Goal: Information Seeking & Learning: Check status

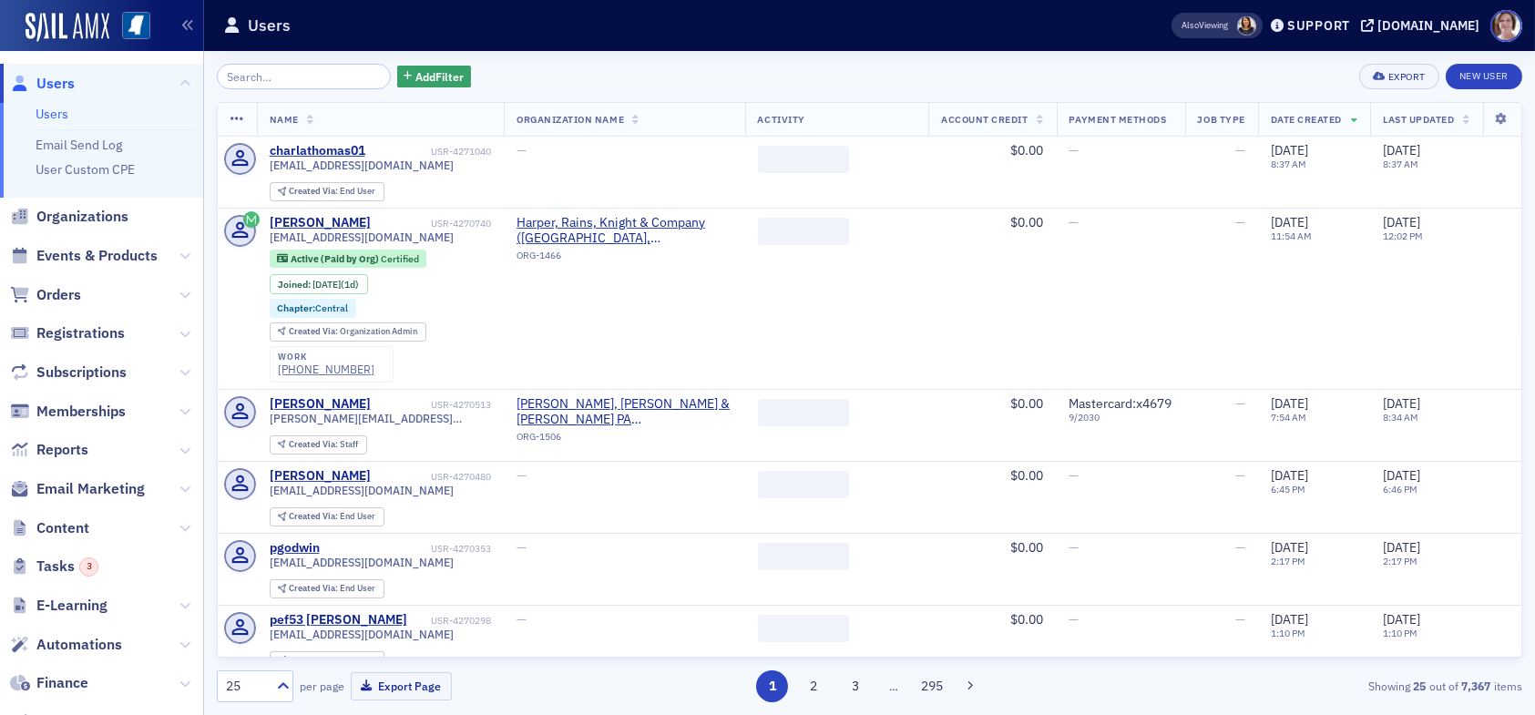
click at [261, 75] on input "search" at bounding box center [304, 77] width 174 height 26
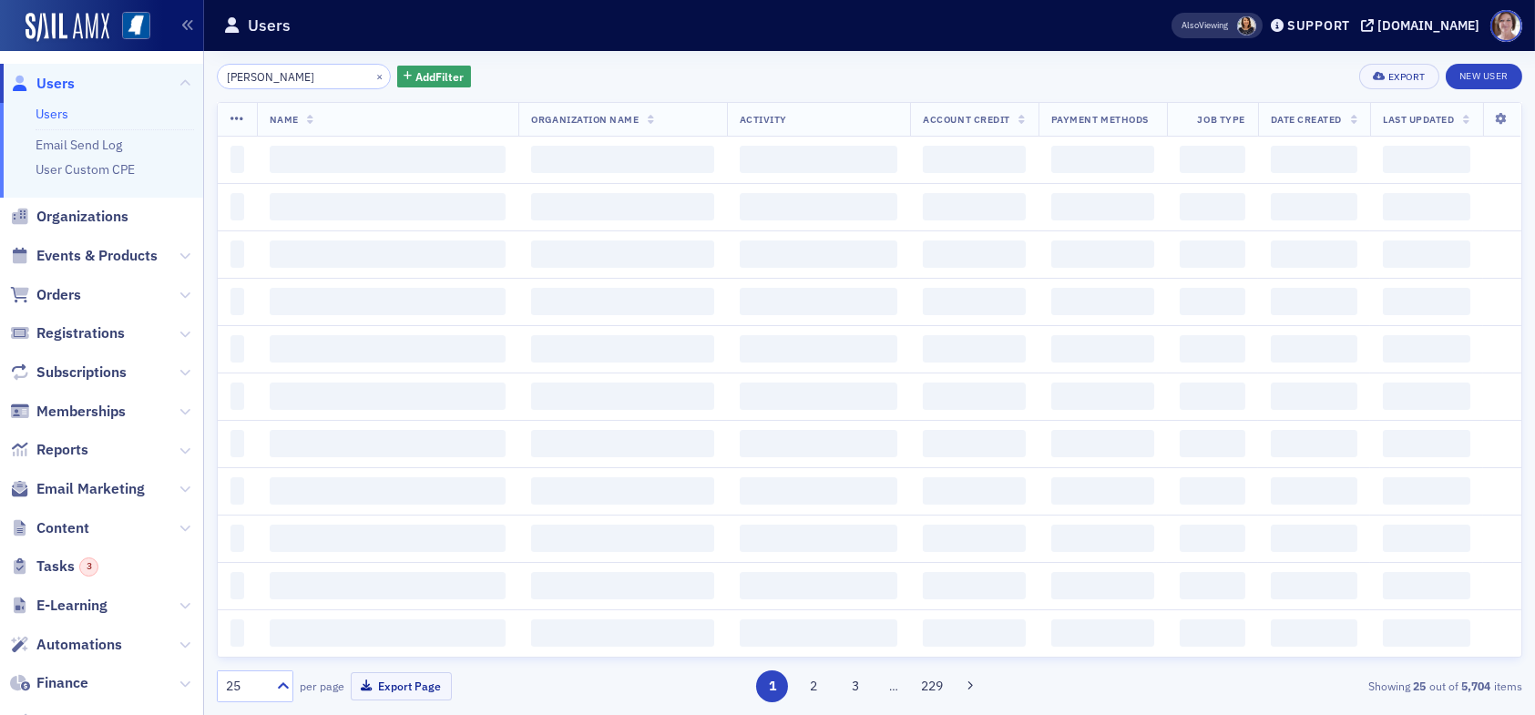
type input "[PERSON_NAME]"
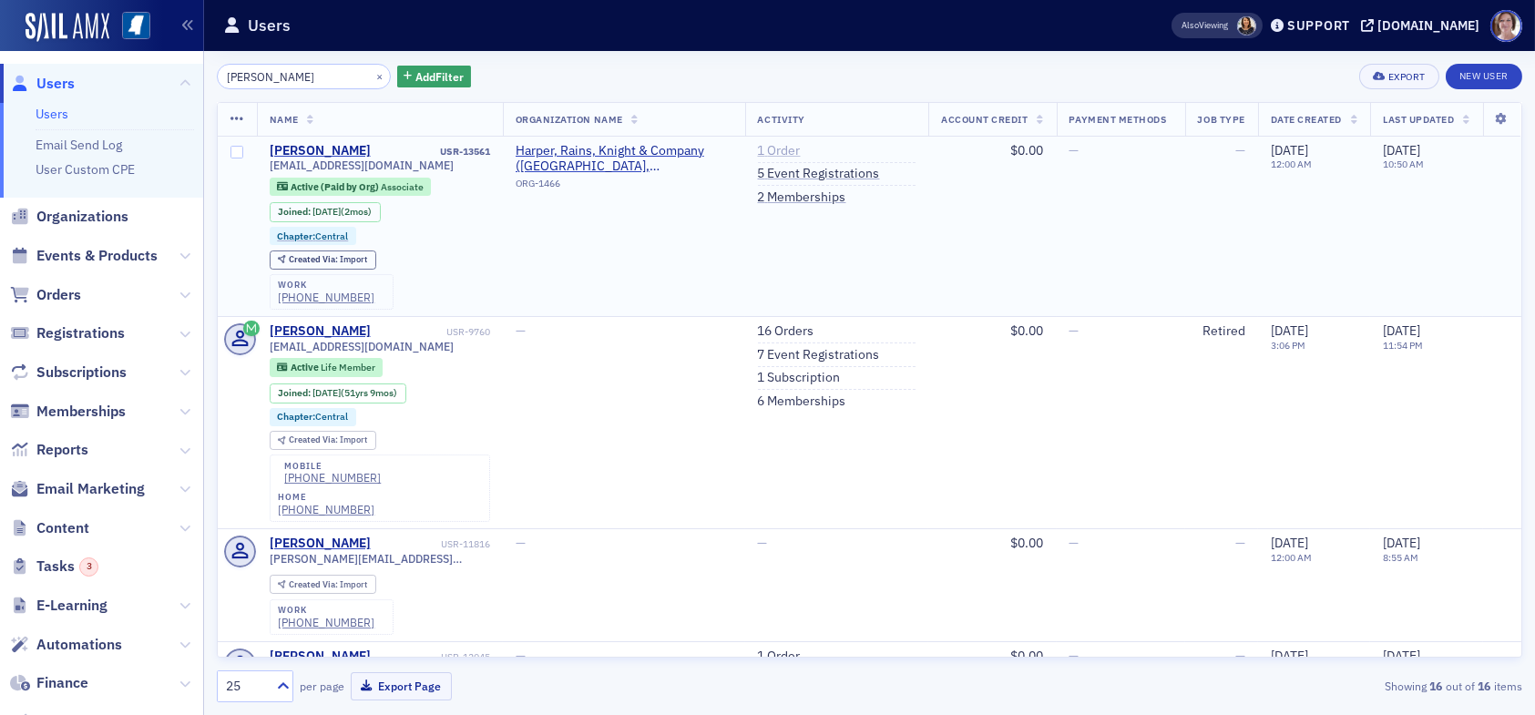
click at [773, 146] on link "1 Order" at bounding box center [779, 151] width 43 height 16
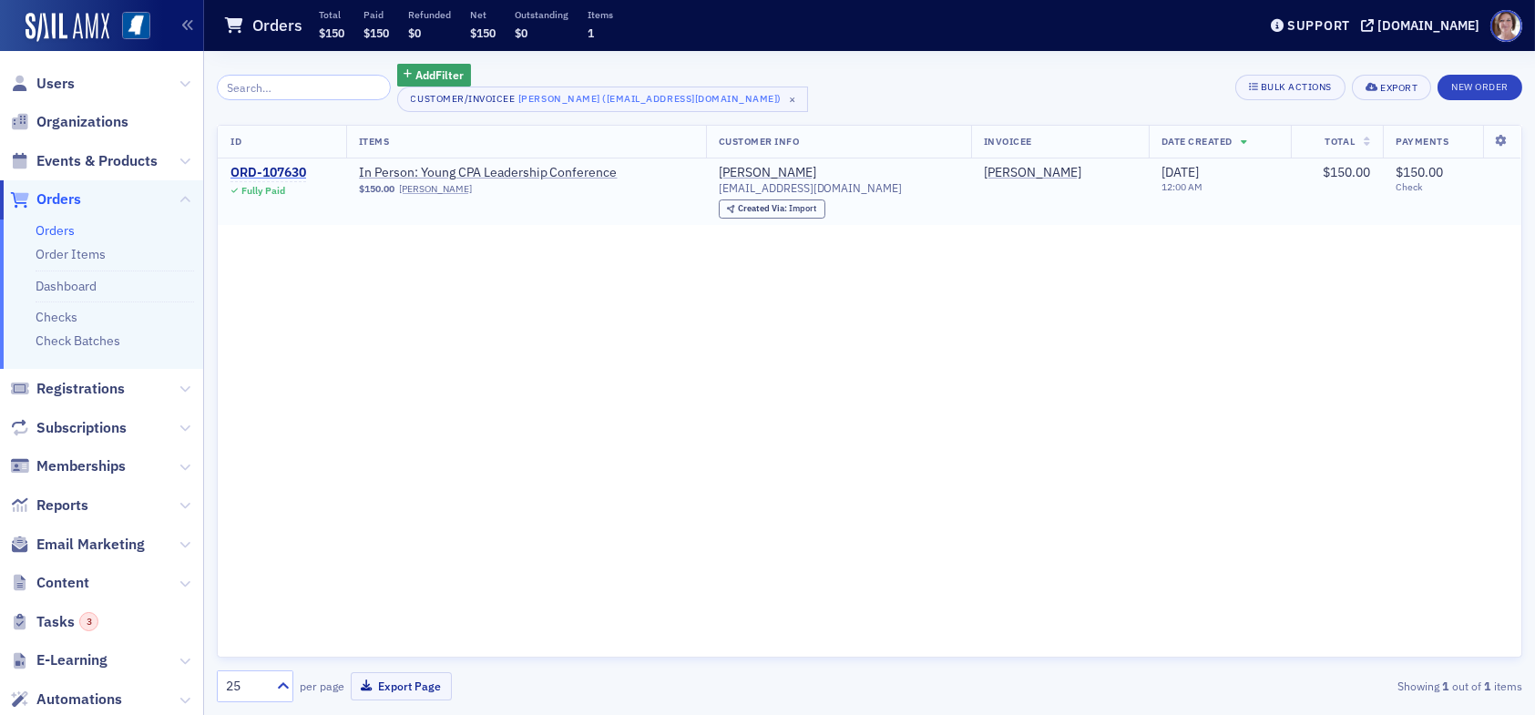
click at [292, 176] on div "ORD-107630" at bounding box center [269, 173] width 76 height 16
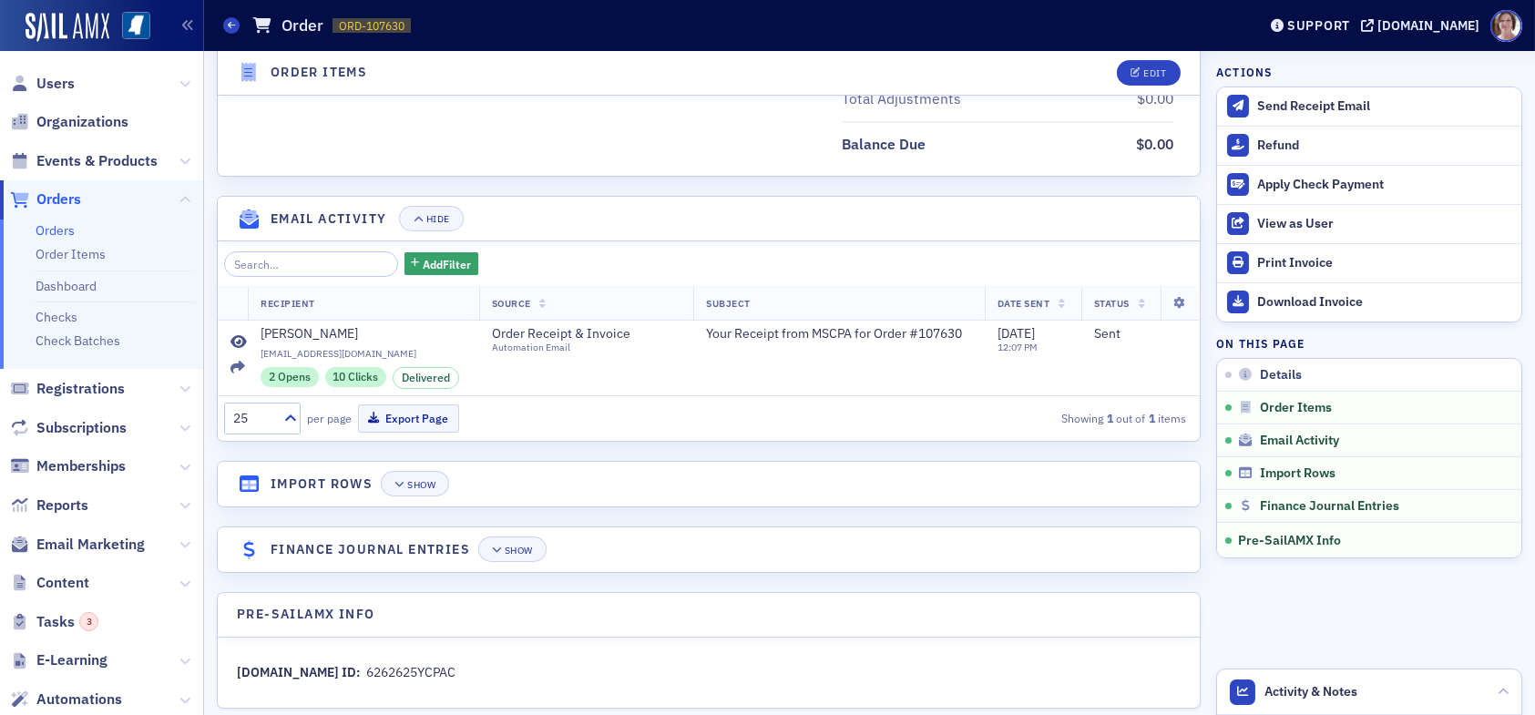
scroll to position [1017, 0]
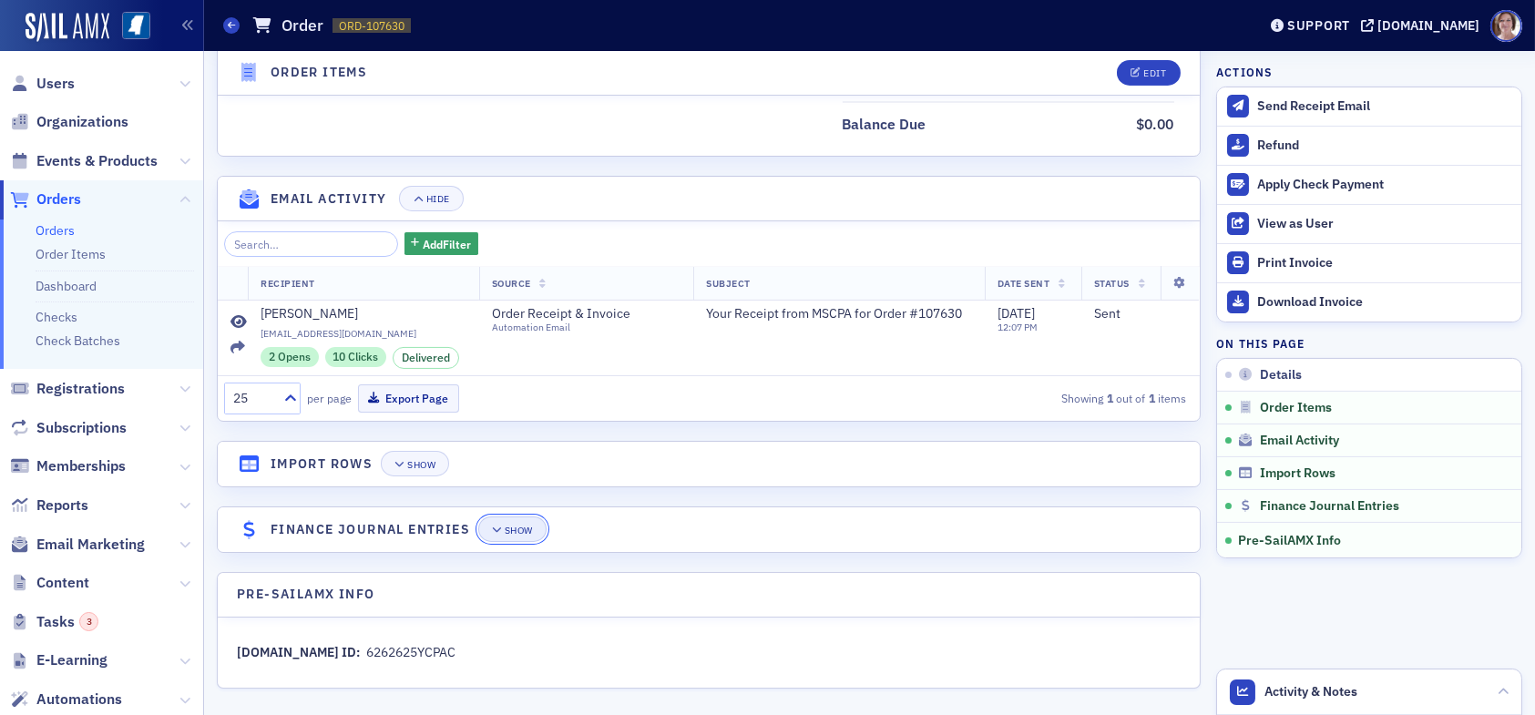
click at [508, 529] on div "Show" at bounding box center [519, 531] width 28 height 10
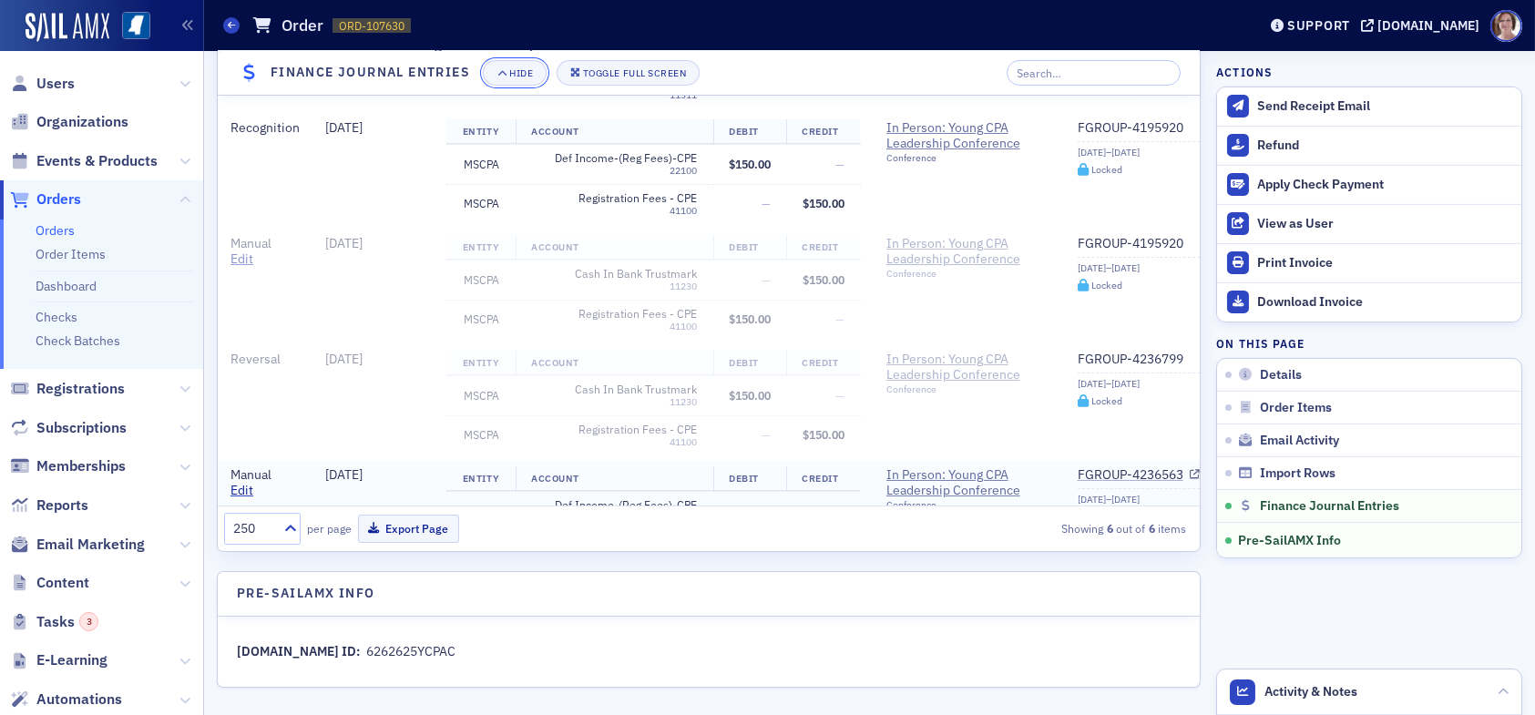
scroll to position [16, 0]
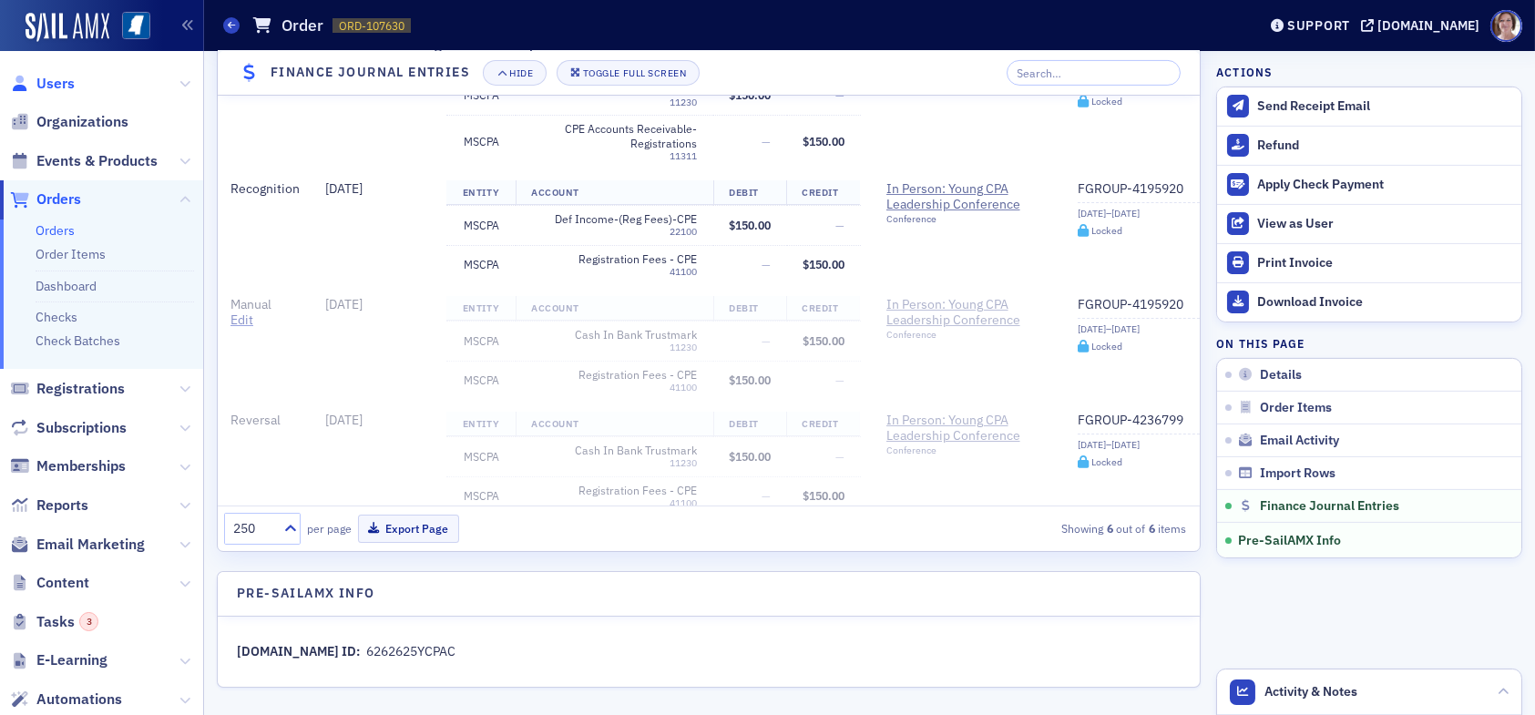
click at [54, 85] on span "Users" at bounding box center [55, 84] width 38 height 20
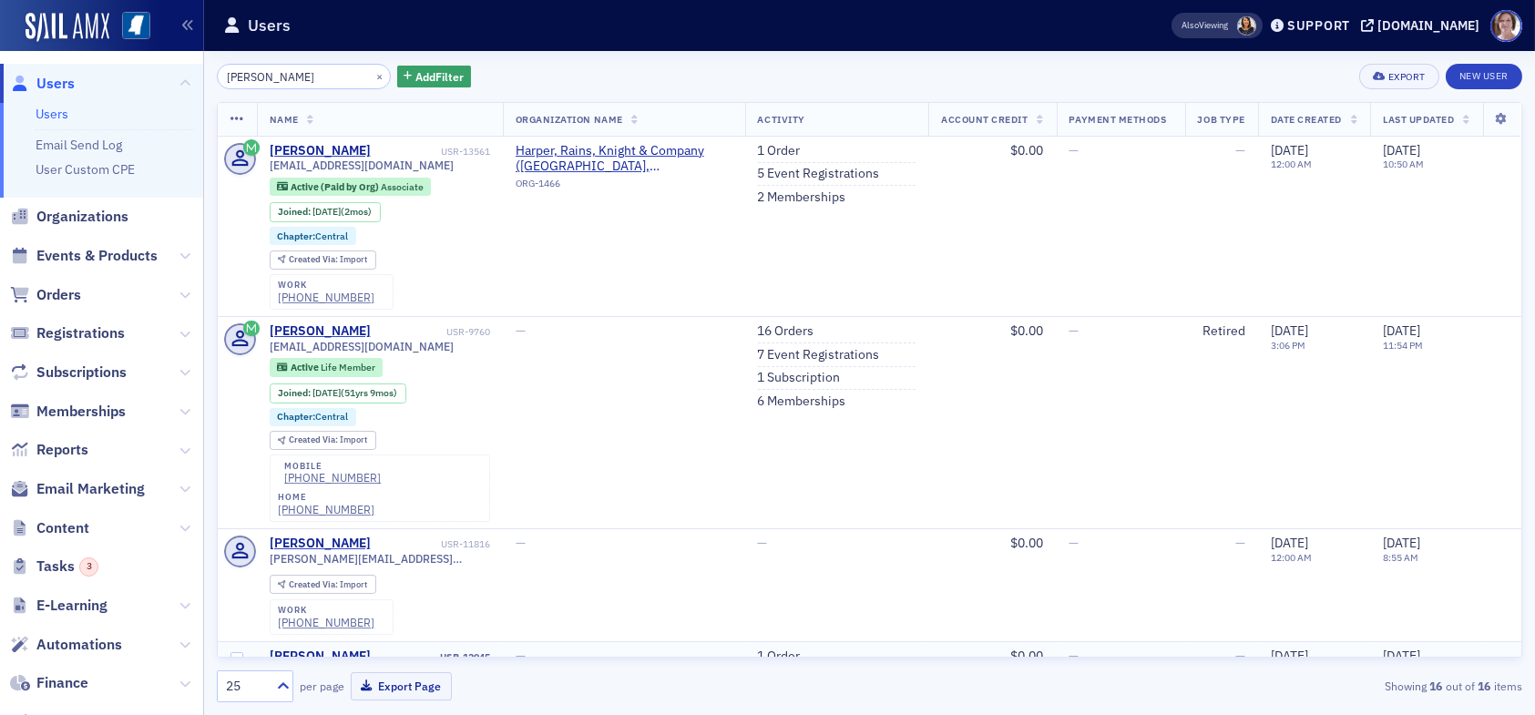
drag, startPoint x: 1158, startPoint y: 670, endPoint x: 1165, endPoint y: 651, distance: 20.2
click at [1158, 670] on div "25 per page Export Page Showing 16 out of 16 items" at bounding box center [870, 680] width 1306 height 45
